Goal: Find specific fact: Find specific fact

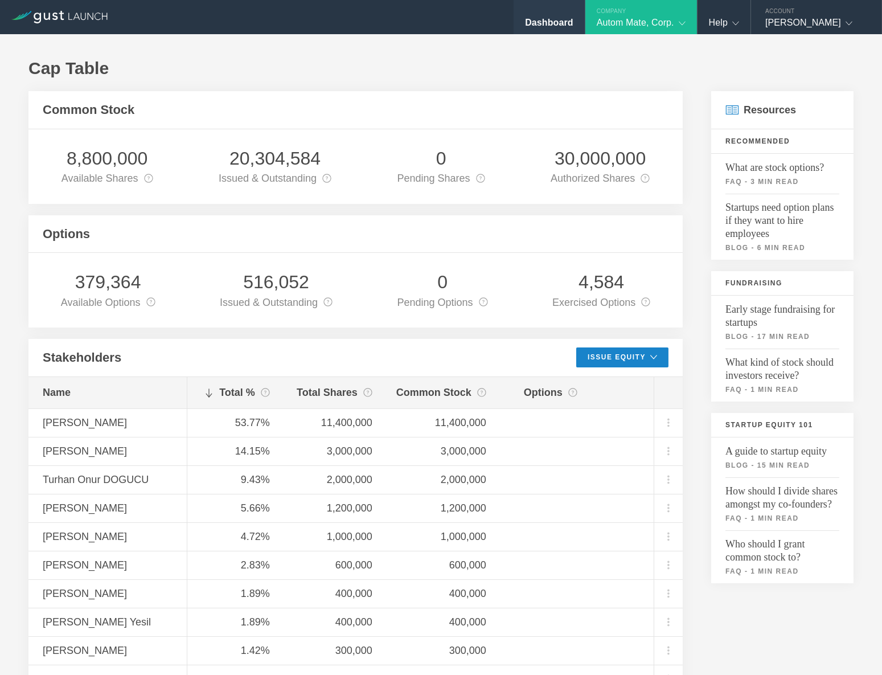
click at [553, 24] on div "Dashboard" at bounding box center [549, 25] width 48 height 17
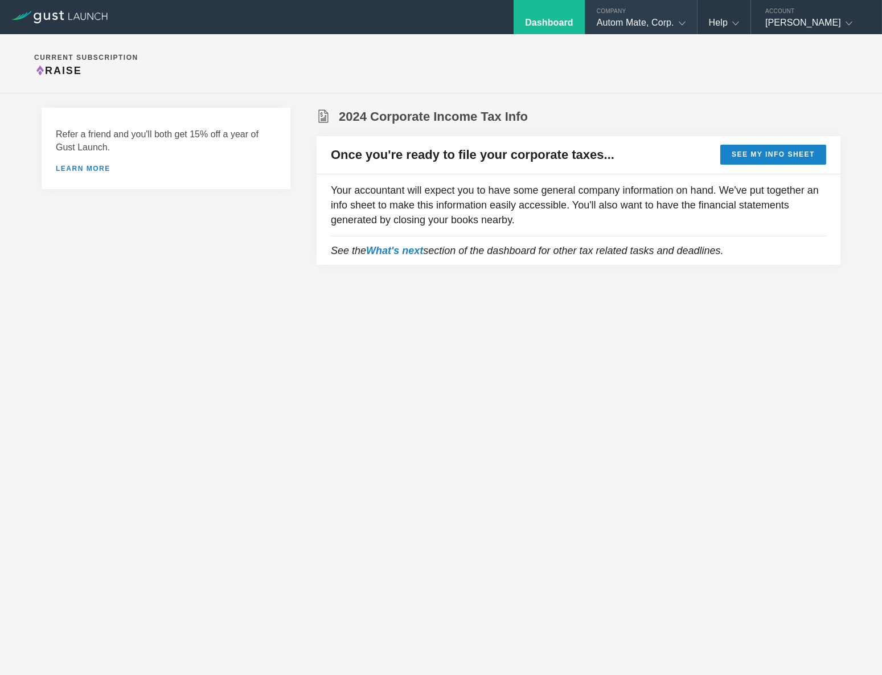
click at [649, 23] on div "Autom Mate, Corp." at bounding box center [641, 25] width 89 height 17
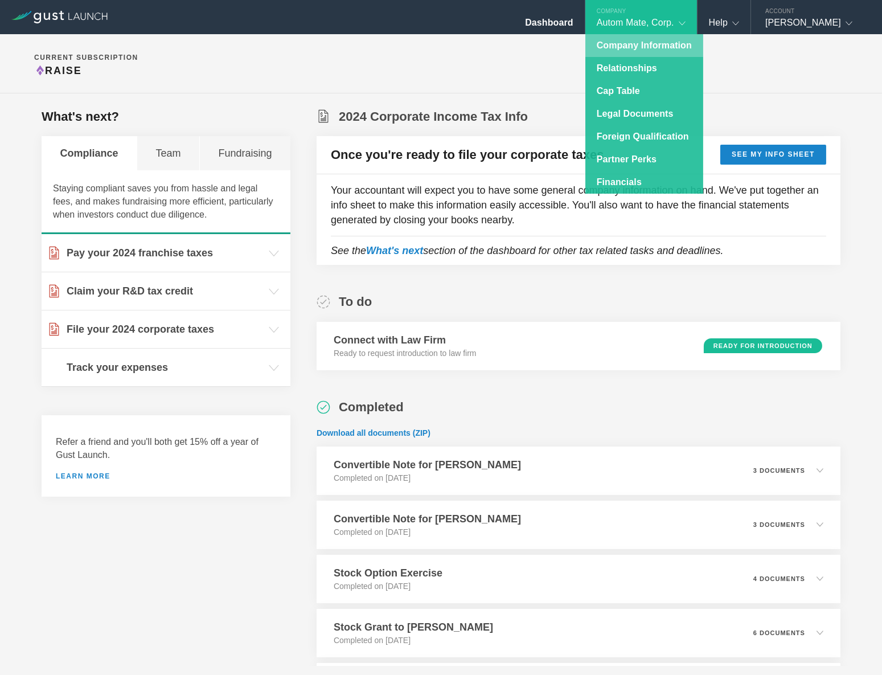
click at [638, 51] on link "Company Information" at bounding box center [644, 45] width 118 height 23
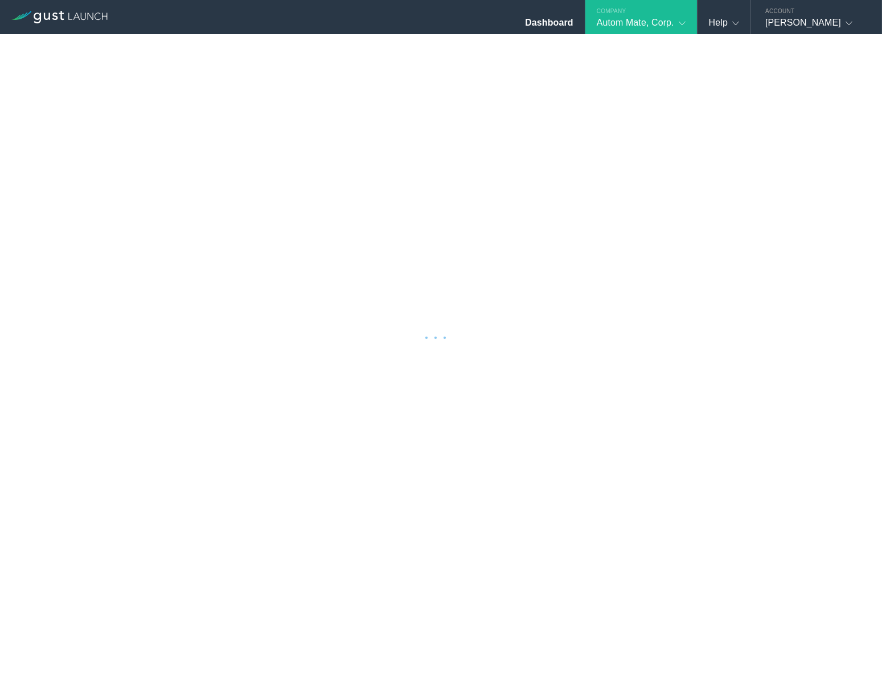
click at [488, 51] on div at bounding box center [441, 337] width 882 height 675
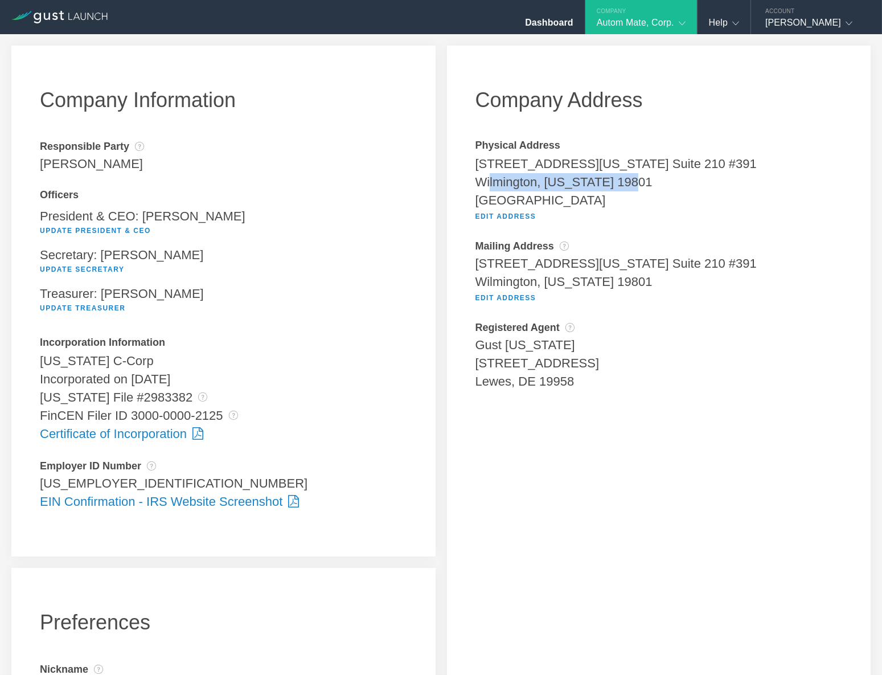
drag, startPoint x: 632, startPoint y: 184, endPoint x: 485, endPoint y: 178, distance: 147.6
click at [485, 178] on div "Wilmington, [US_STATE] 19801" at bounding box center [658, 182] width 367 height 18
click at [478, 169] on div "[STREET_ADDRESS][US_STATE] Suite 210 #391" at bounding box center [658, 164] width 367 height 18
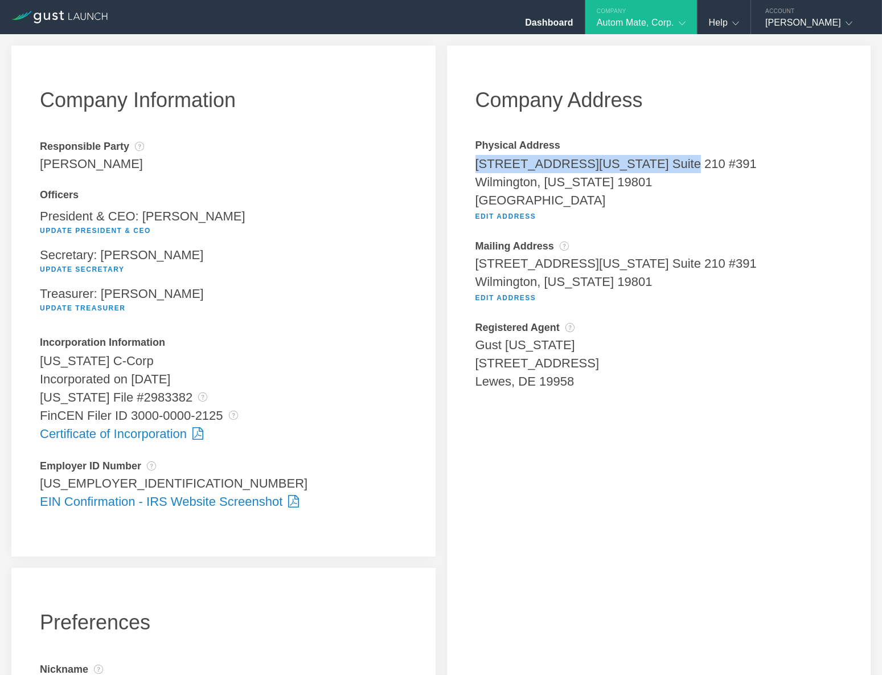
drag, startPoint x: 469, startPoint y: 167, endPoint x: 665, endPoint y: 163, distance: 196.5
click at [665, 163] on div "Company Address Physical Address [STREET_ADDRESS][US_STATE] [STREET_ADDRESS][US…" at bounding box center [659, 432] width 424 height 773
copy div "[STREET_ADDRESS][US_STATE] Suite 210 #391"
